Goal: Navigation & Orientation: Find specific page/section

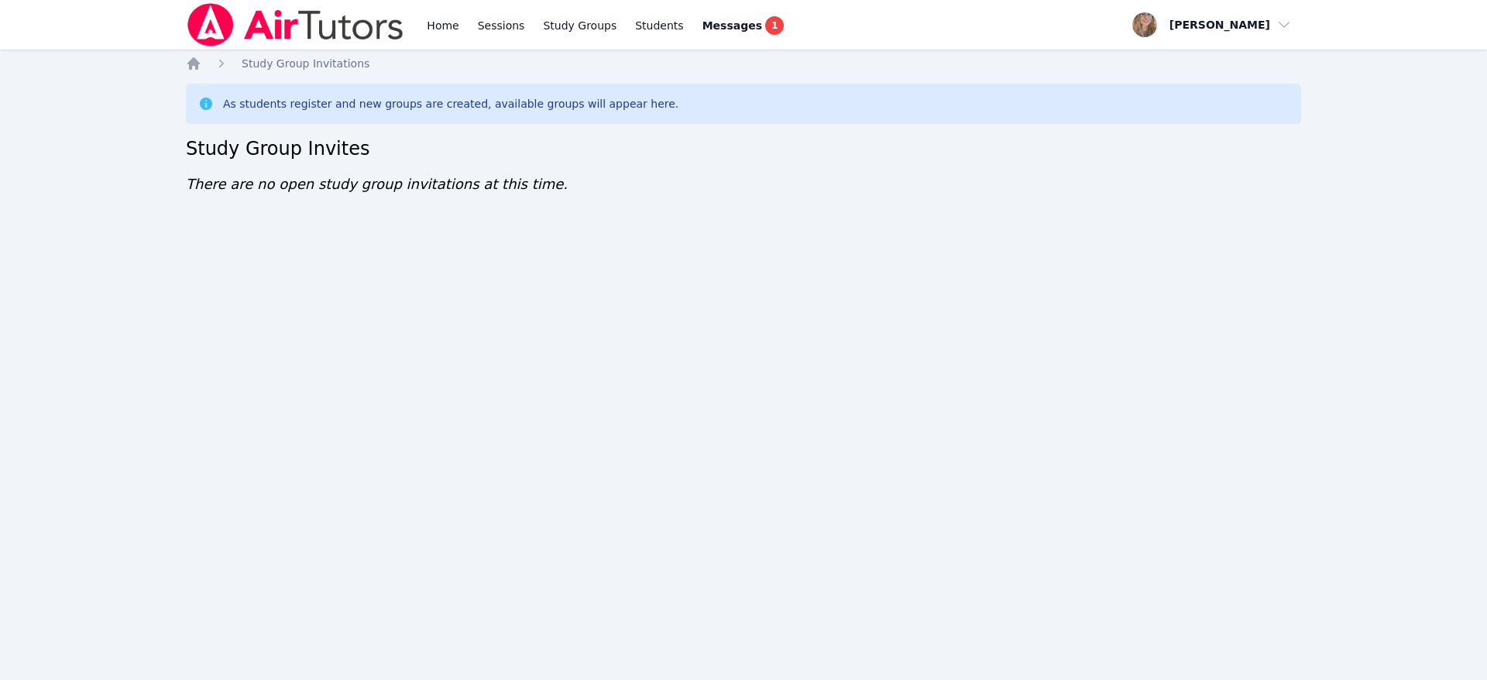
click at [540, 107] on div "As students register and new groups are created, available groups will appear h…" at bounding box center [450, 103] width 455 height 15
click at [1425, 91] on div "Home Sessions Study Groups Students Messages 1 Open user menu Charlotte Stephen…" at bounding box center [743, 340] width 1487 height 680
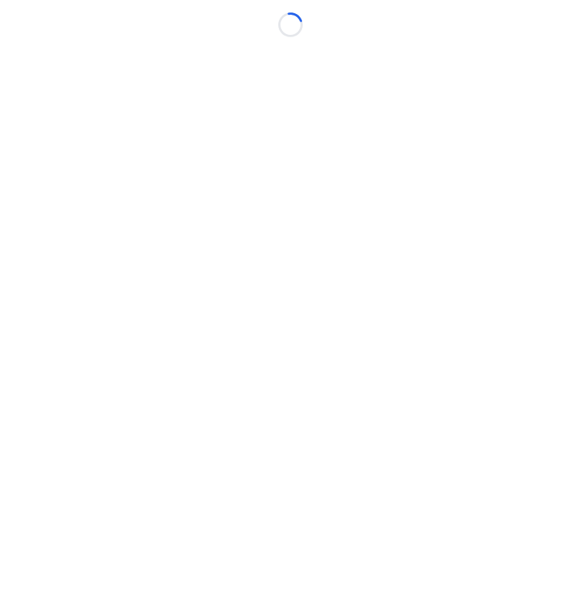
click at [164, 307] on body "Loading..." at bounding box center [290, 308] width 581 height 616
